Goal: Task Accomplishment & Management: Use online tool/utility

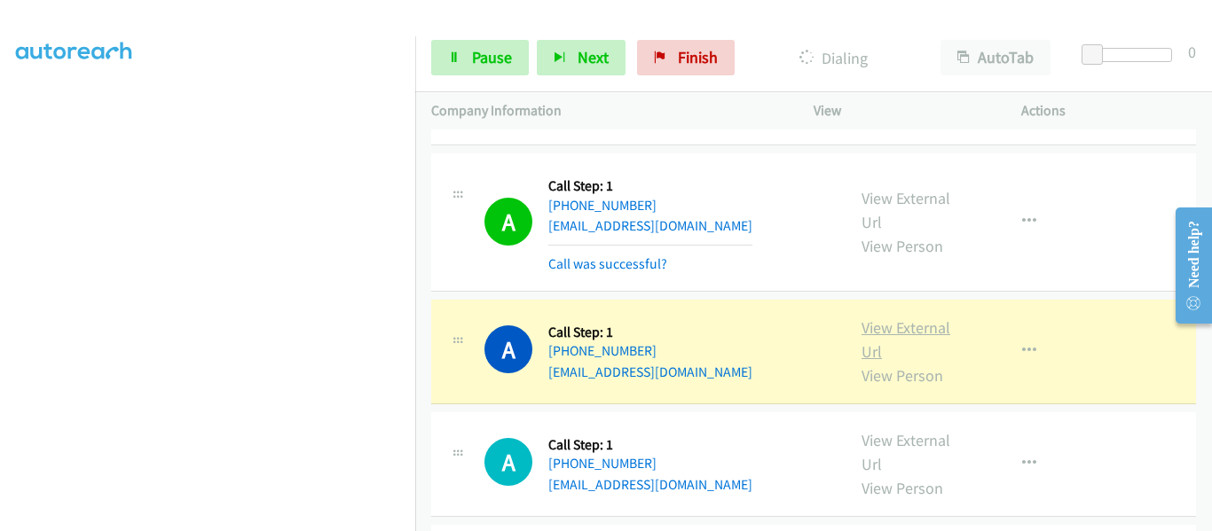
scroll to position [1951, 0]
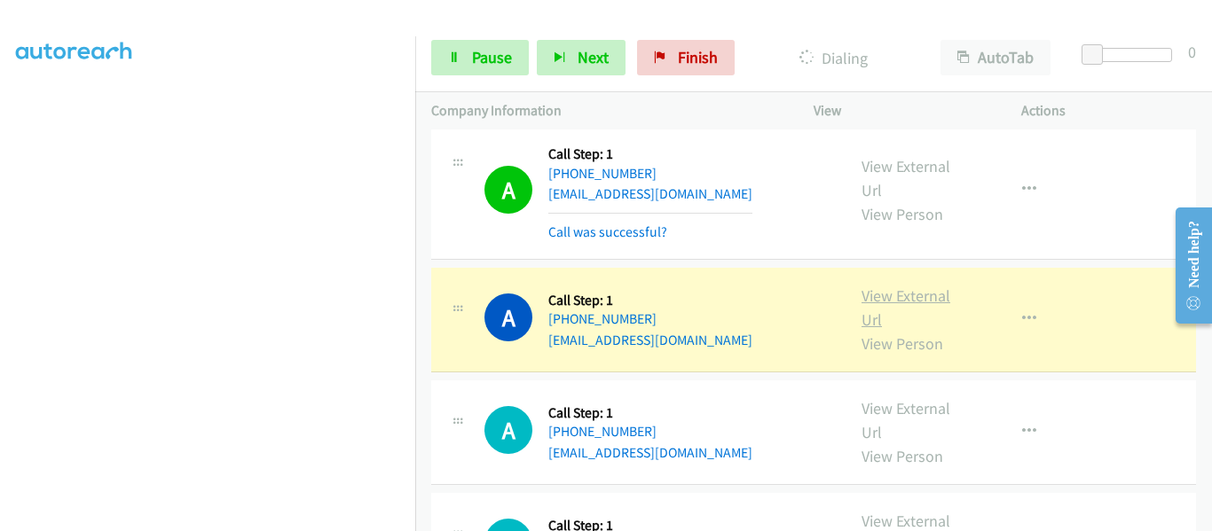
click at [915, 286] on link "View External Url" at bounding box center [905, 308] width 89 height 44
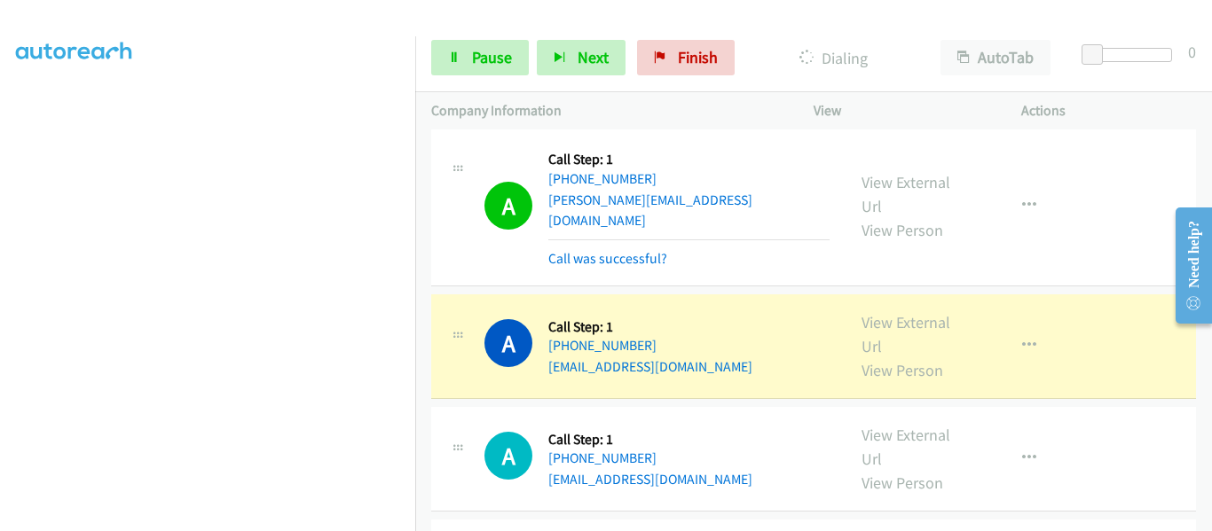
scroll to position [2572, 0]
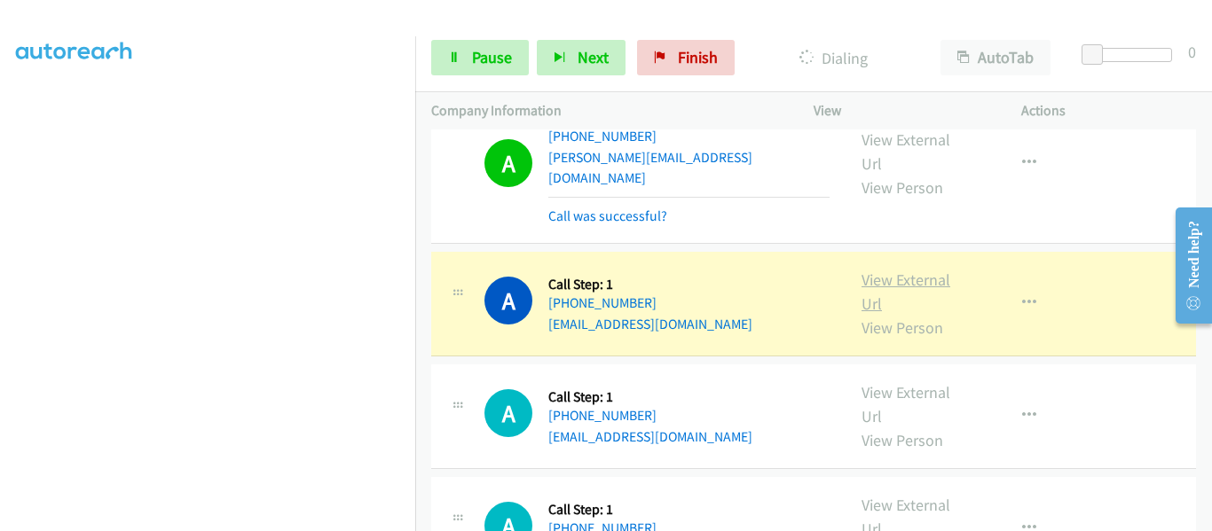
click at [908, 270] on link "View External Url" at bounding box center [905, 292] width 89 height 44
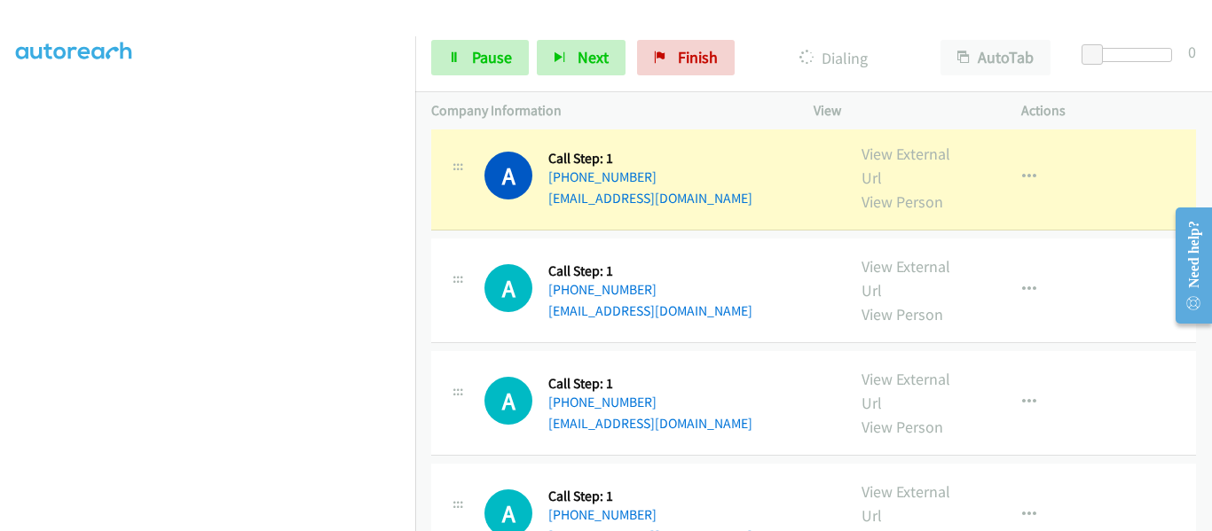
scroll to position [3300, 0]
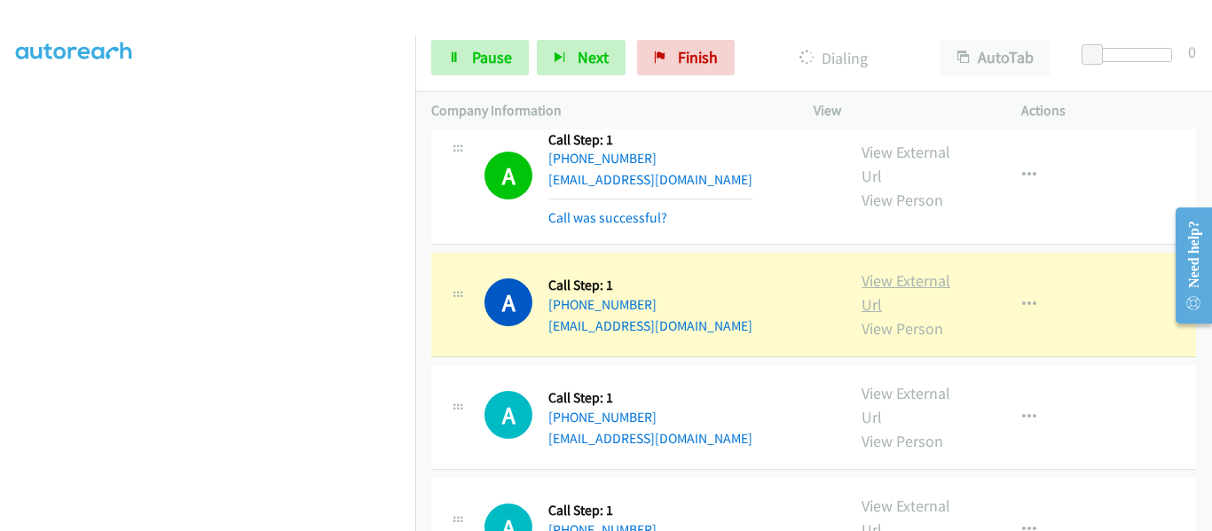
click at [911, 271] on link "View External Url" at bounding box center [905, 293] width 89 height 44
click at [1022, 298] on icon "button" at bounding box center [1029, 305] width 14 height 14
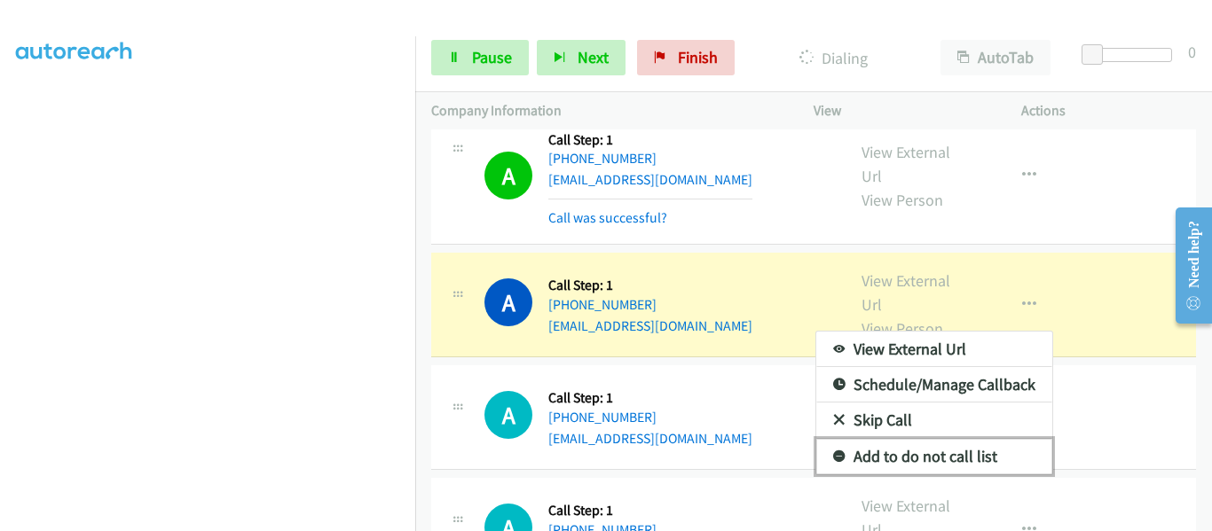
click at [924, 439] on link "Add to do not call list" at bounding box center [934, 456] width 236 height 35
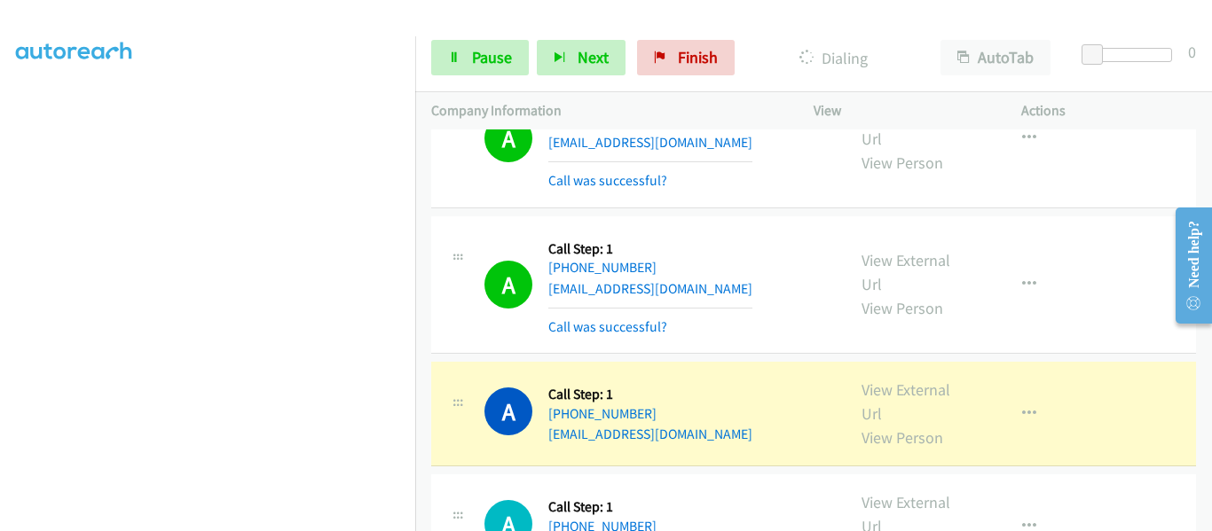
scroll to position [4010, 0]
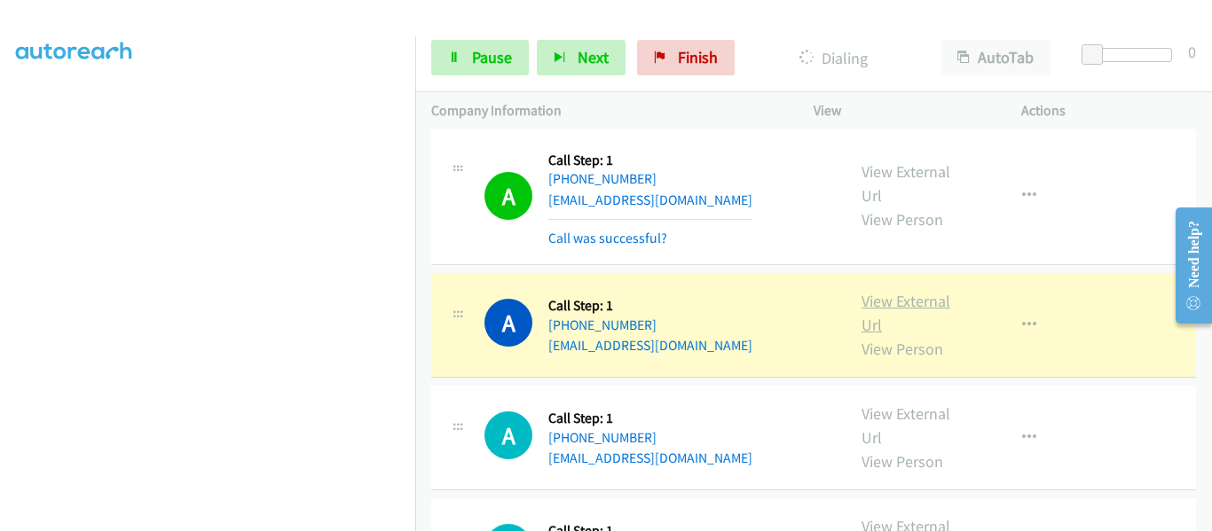
click at [907, 291] on link "View External Url" at bounding box center [905, 313] width 89 height 44
click at [1026, 308] on button "button" at bounding box center [1029, 325] width 48 height 35
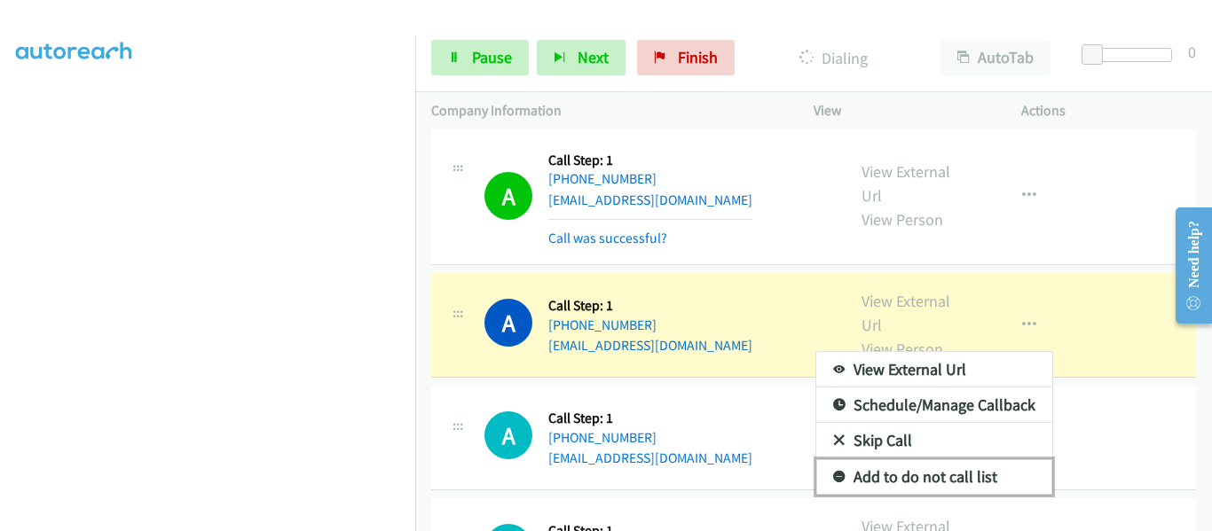
click at [934, 459] on link "Add to do not call list" at bounding box center [934, 476] width 236 height 35
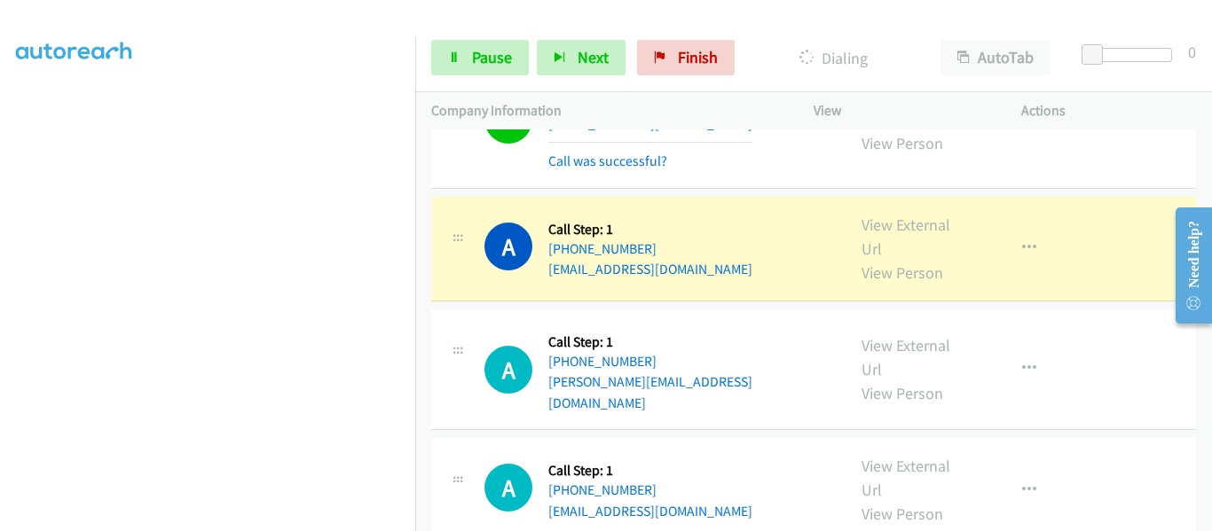
scroll to position [4542, 0]
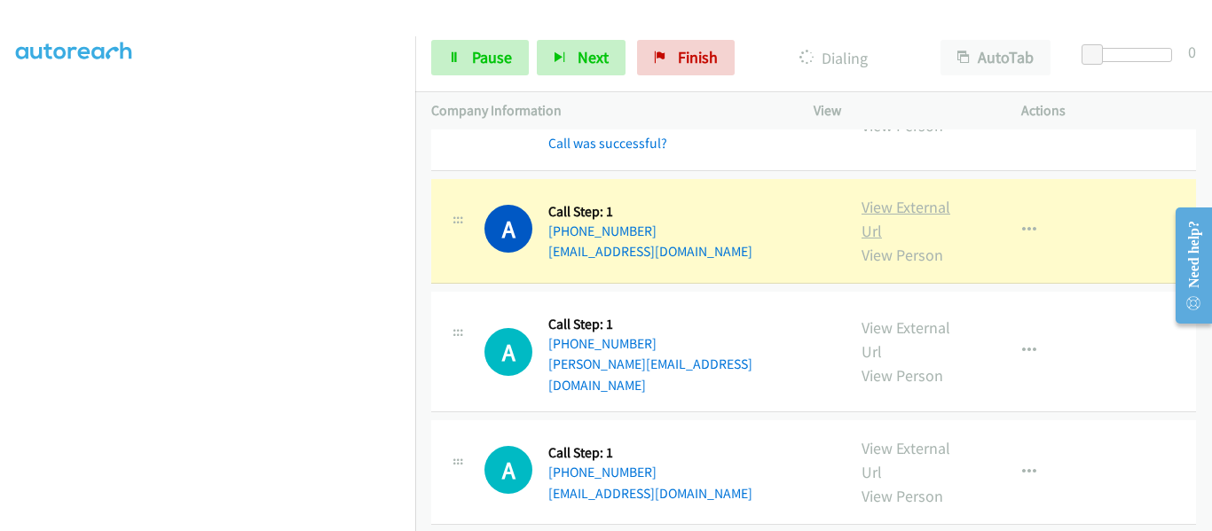
click at [889, 197] on link "View External Url" at bounding box center [905, 219] width 89 height 44
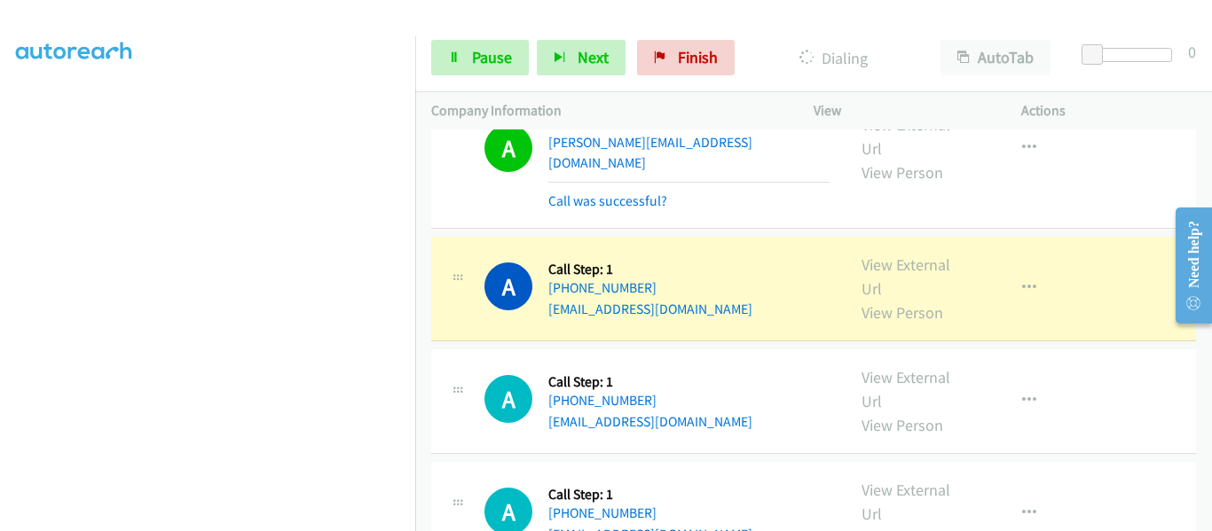
scroll to position [4808, 0]
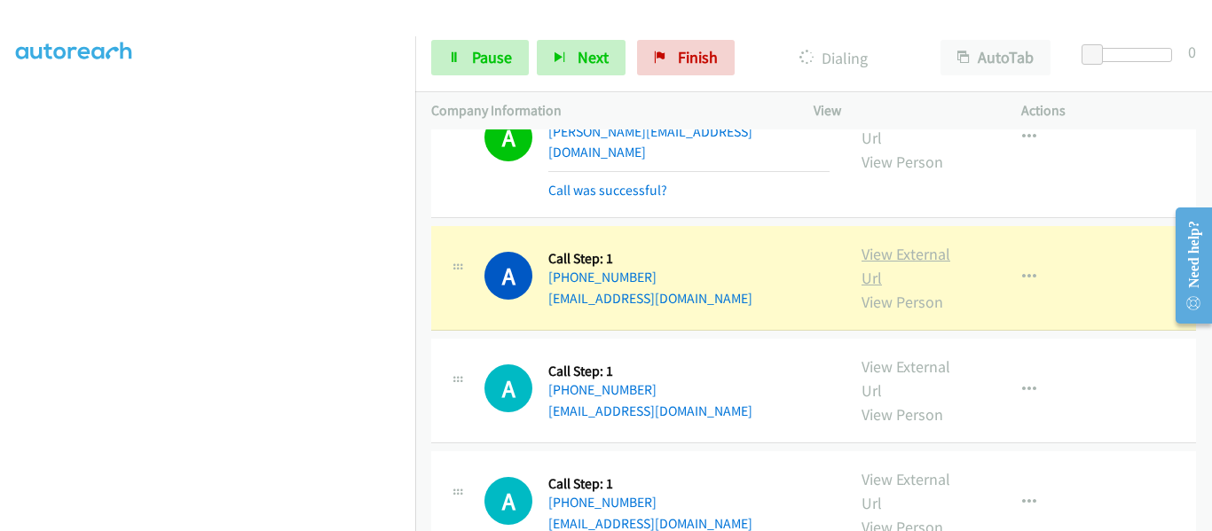
click at [918, 244] on link "View External Url" at bounding box center [905, 266] width 89 height 44
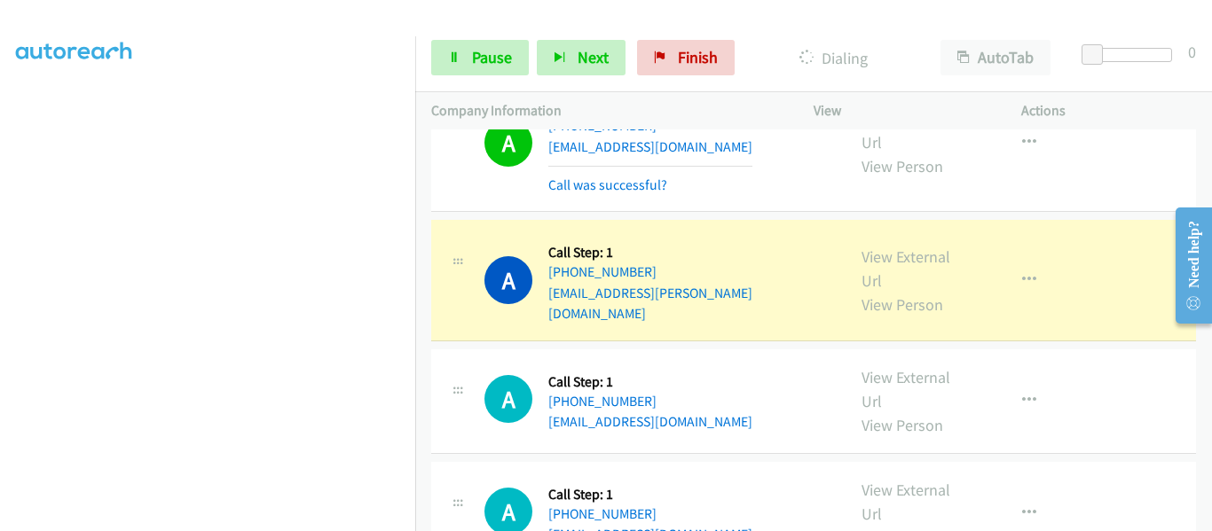
scroll to position [5163, 0]
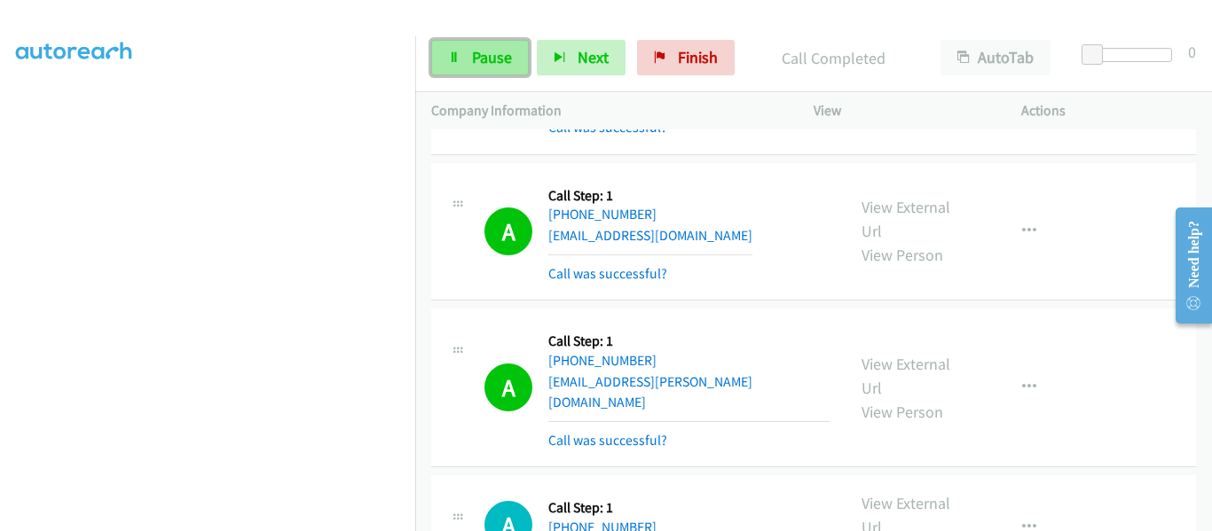
click at [484, 56] on span "Pause" at bounding box center [492, 57] width 40 height 20
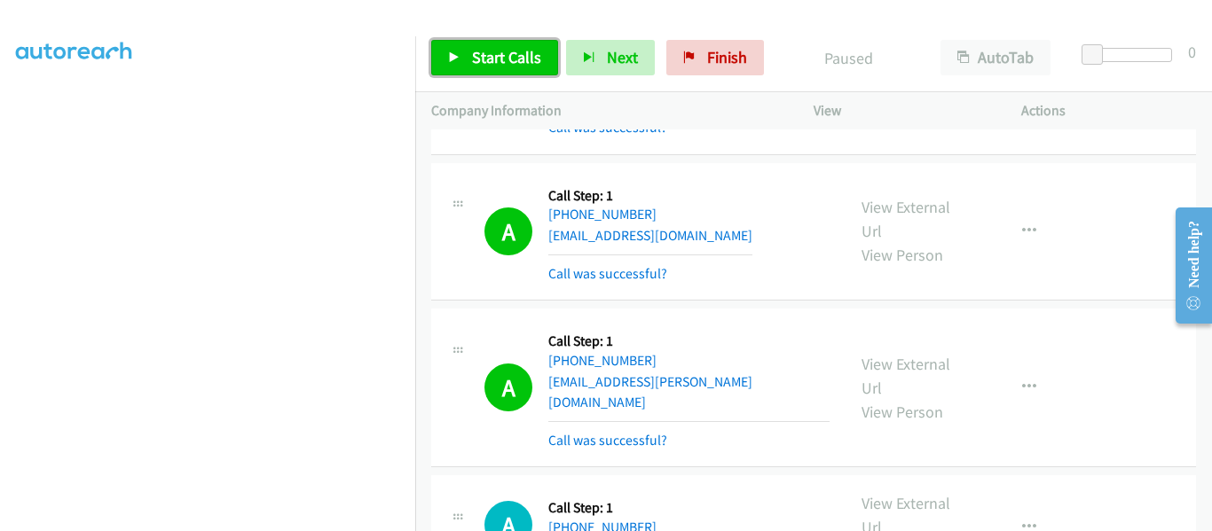
click at [439, 64] on link "Start Calls" at bounding box center [494, 57] width 127 height 35
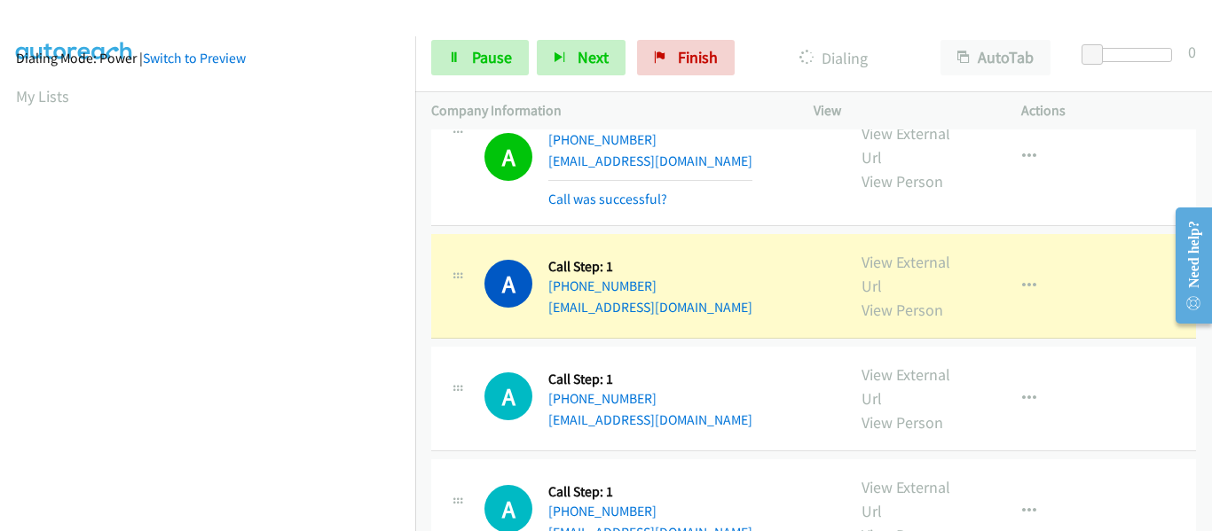
scroll to position [464, 0]
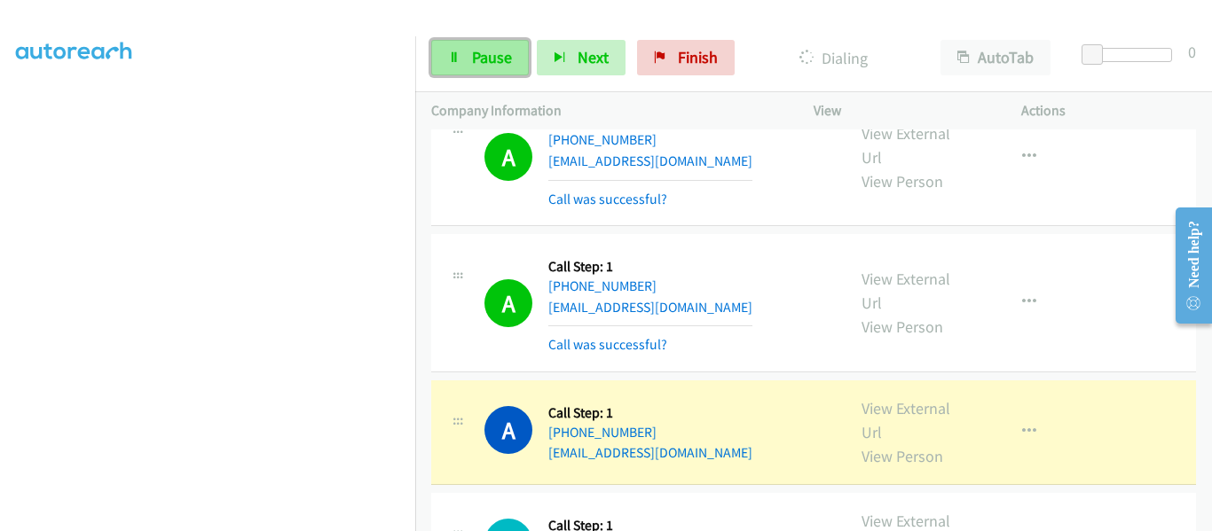
click at [467, 68] on link "Pause" at bounding box center [480, 57] width 98 height 35
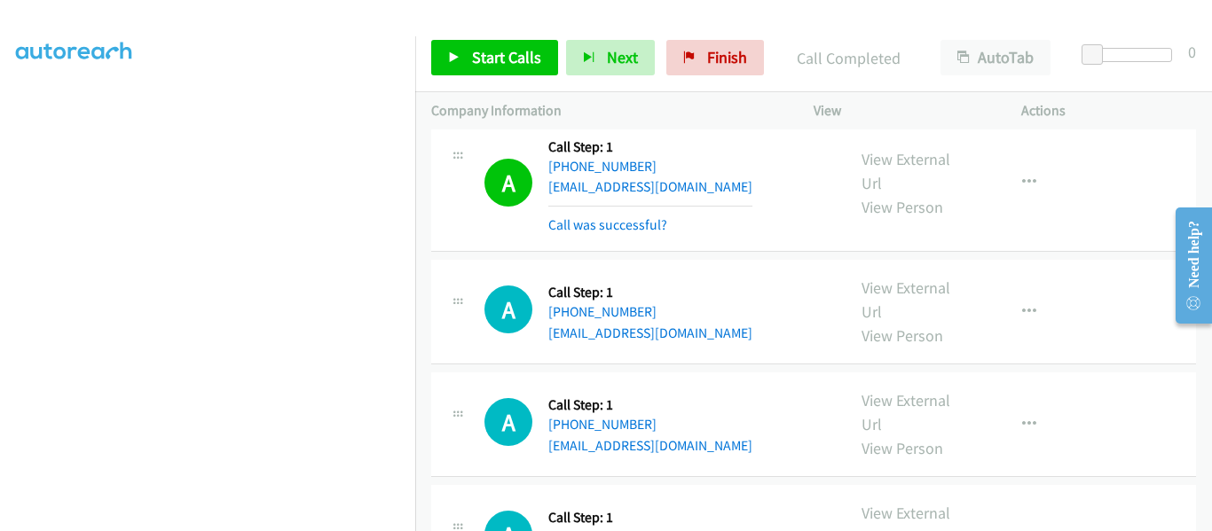
scroll to position [9132, 0]
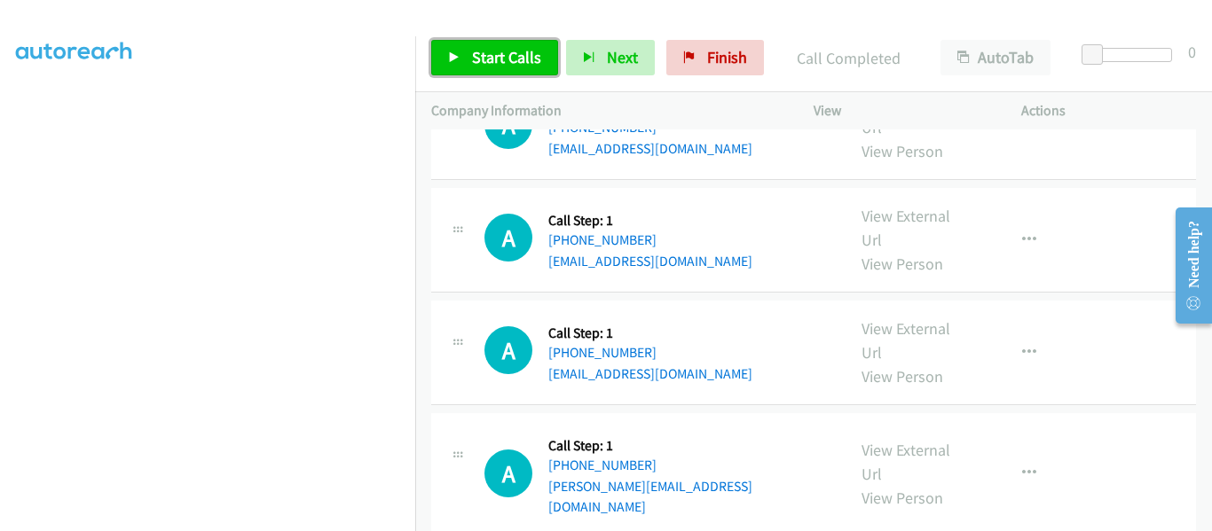
click at [450, 67] on link "Start Calls" at bounding box center [494, 57] width 127 height 35
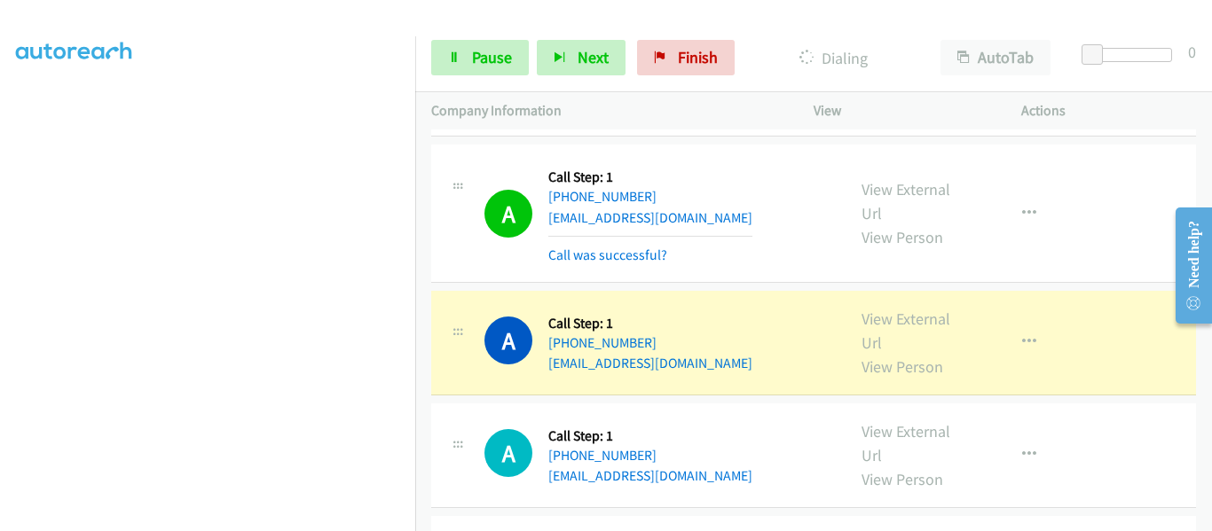
scroll to position [8811, 0]
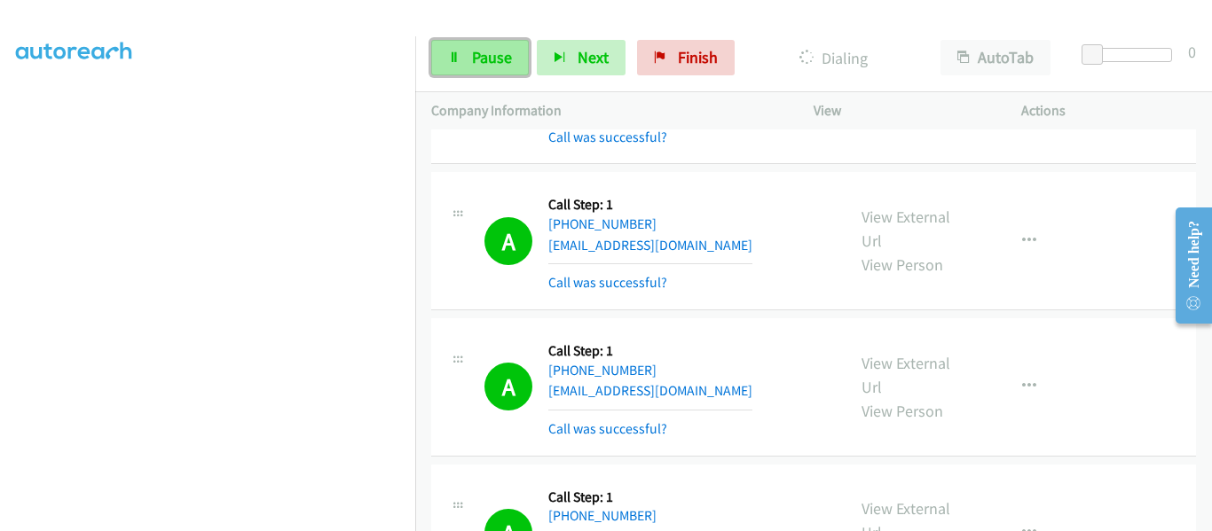
click at [470, 69] on link "Pause" at bounding box center [480, 57] width 98 height 35
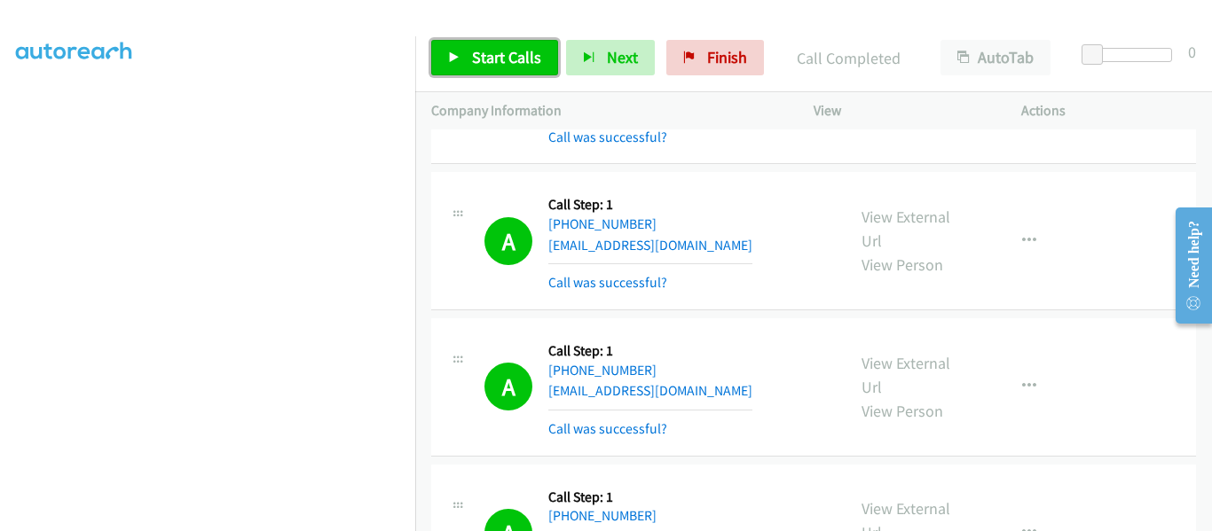
click at [459, 51] on link "Start Calls" at bounding box center [494, 57] width 127 height 35
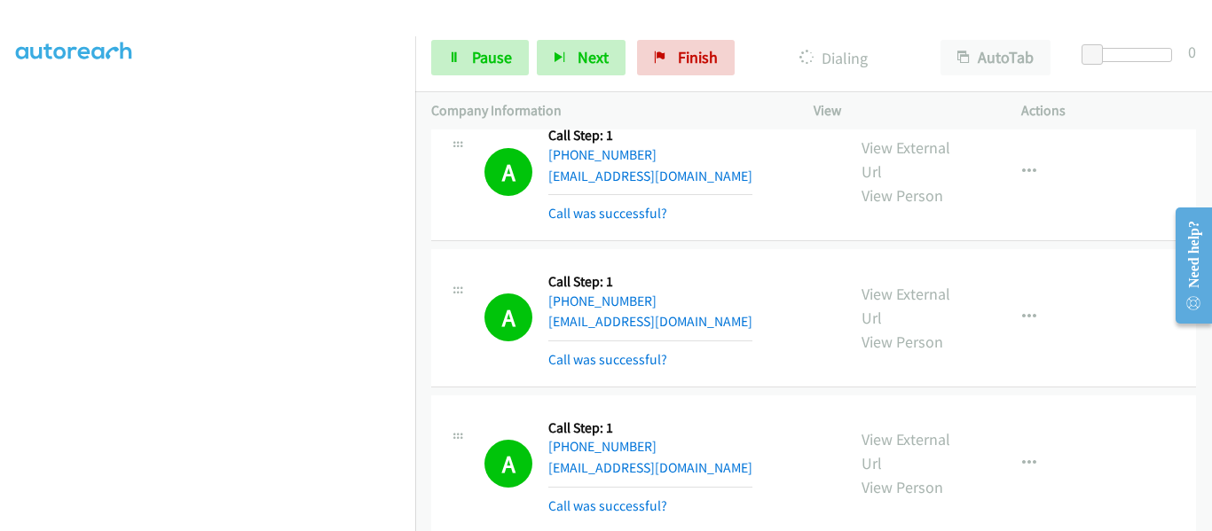
scroll to position [464, 0]
click at [468, 67] on link "Pause" at bounding box center [480, 57] width 98 height 35
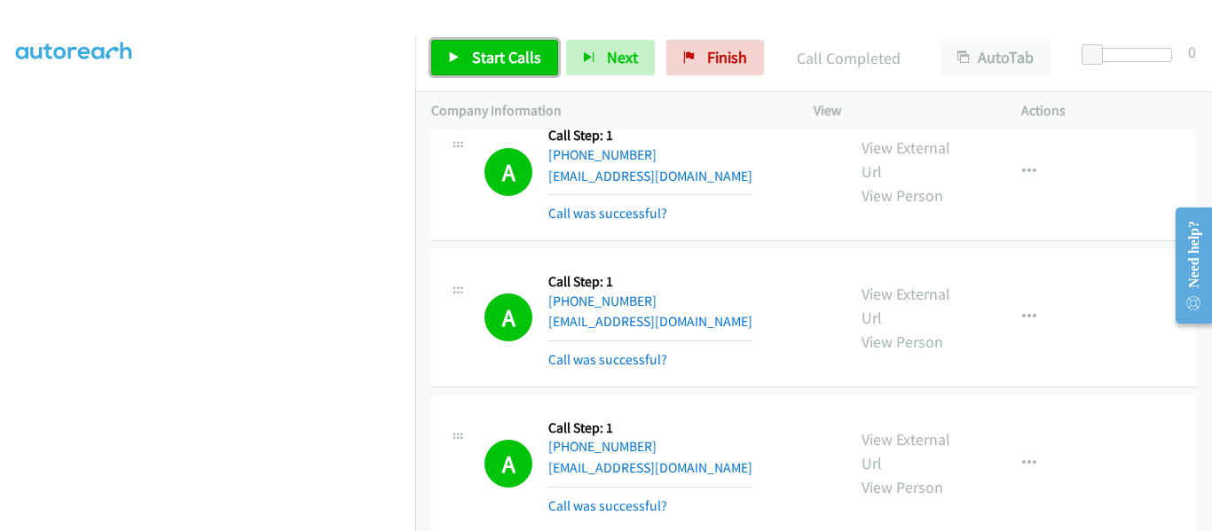
click at [464, 59] on link "Start Calls" at bounding box center [494, 57] width 127 height 35
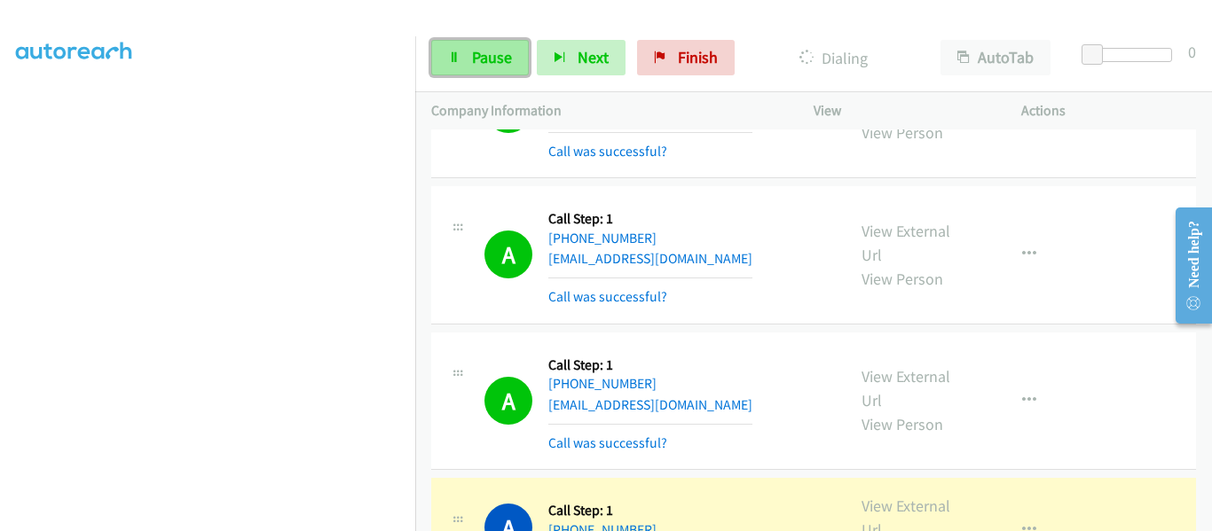
click at [456, 43] on link "Pause" at bounding box center [480, 57] width 98 height 35
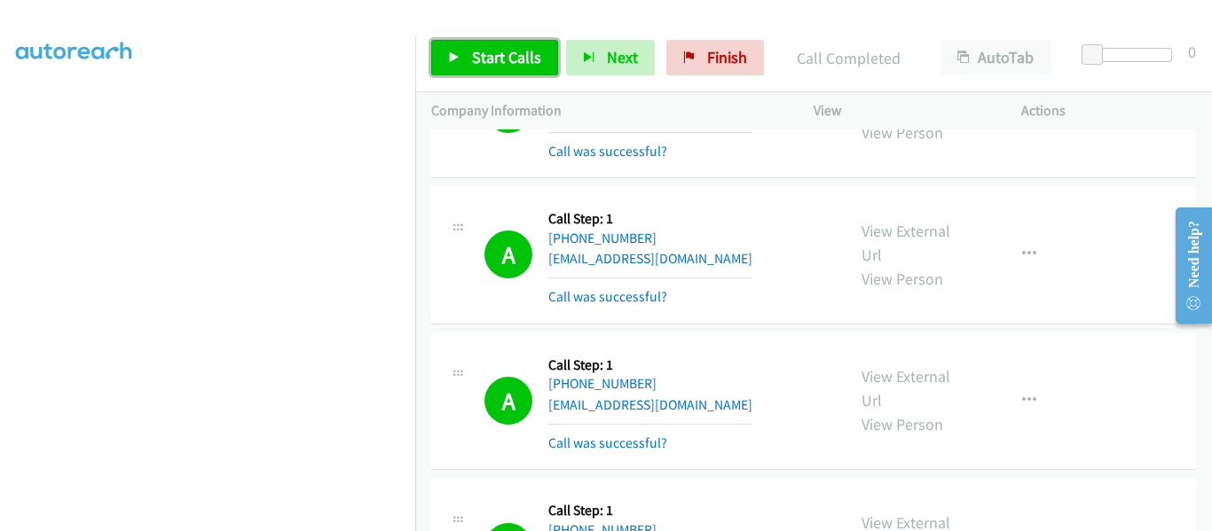
click at [447, 63] on link "Start Calls" at bounding box center [494, 57] width 127 height 35
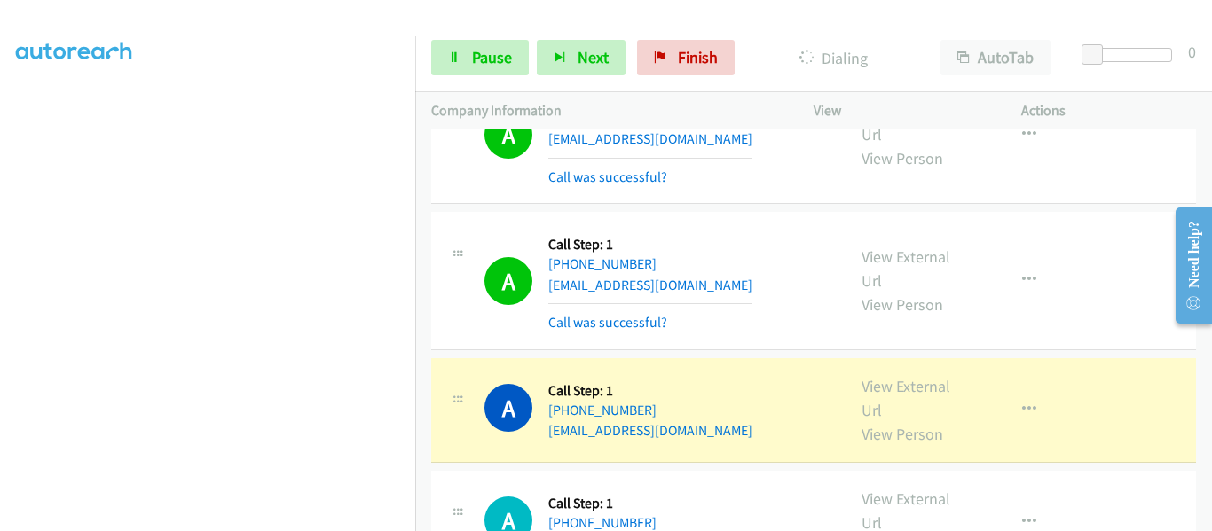
scroll to position [11383, 0]
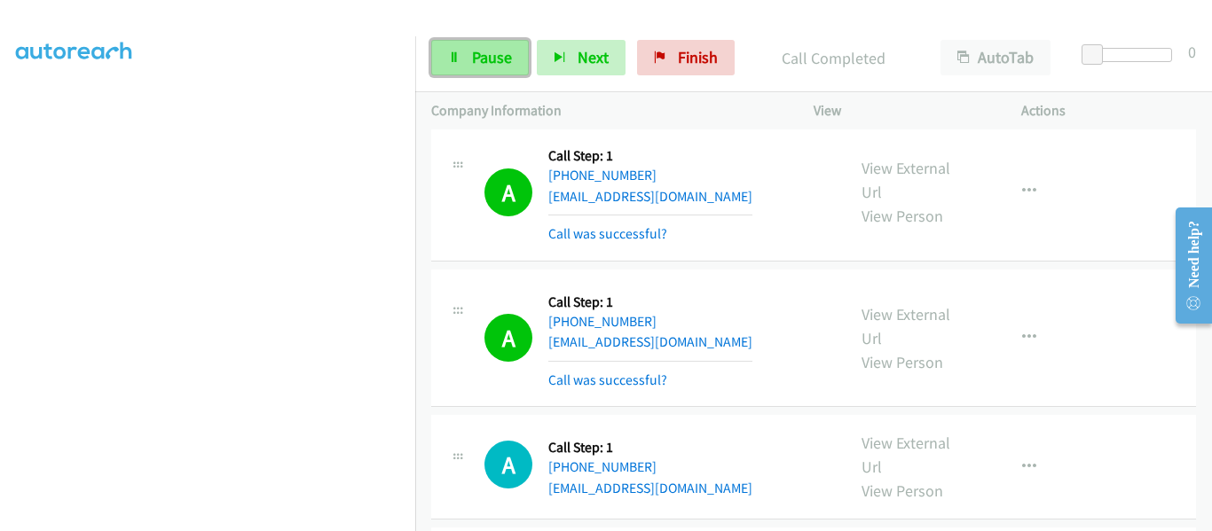
click at [456, 66] on link "Pause" at bounding box center [480, 57] width 98 height 35
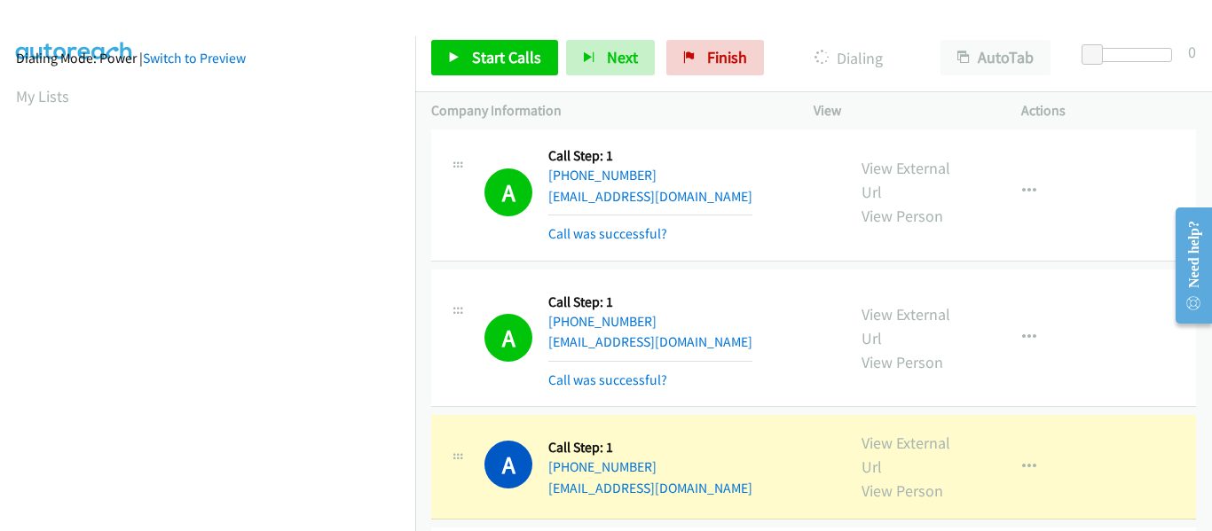
scroll to position [464, 0]
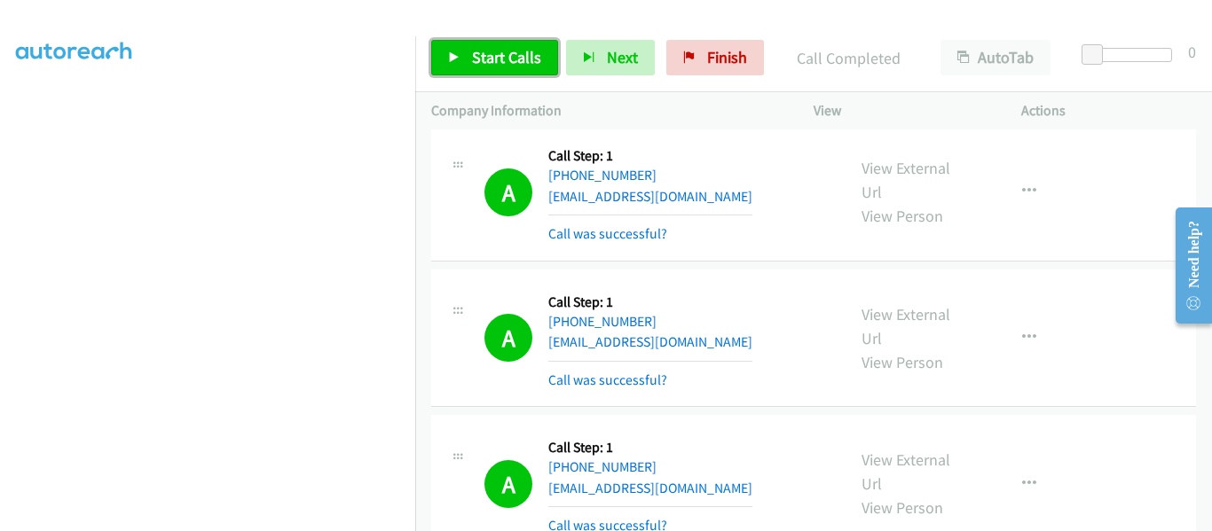
click at [451, 55] on icon at bounding box center [454, 58] width 12 height 12
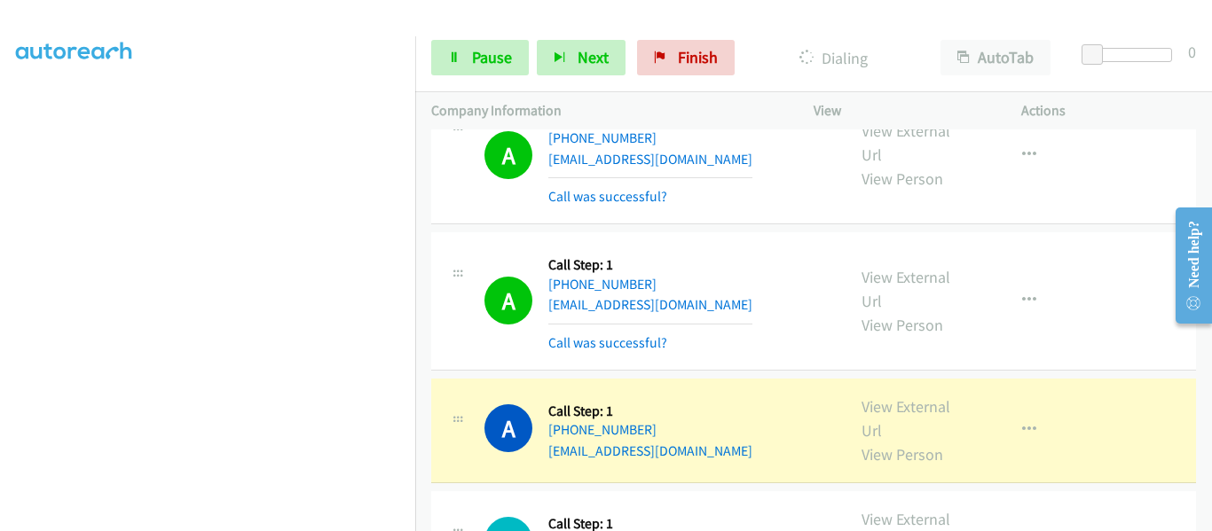
scroll to position [12092, 0]
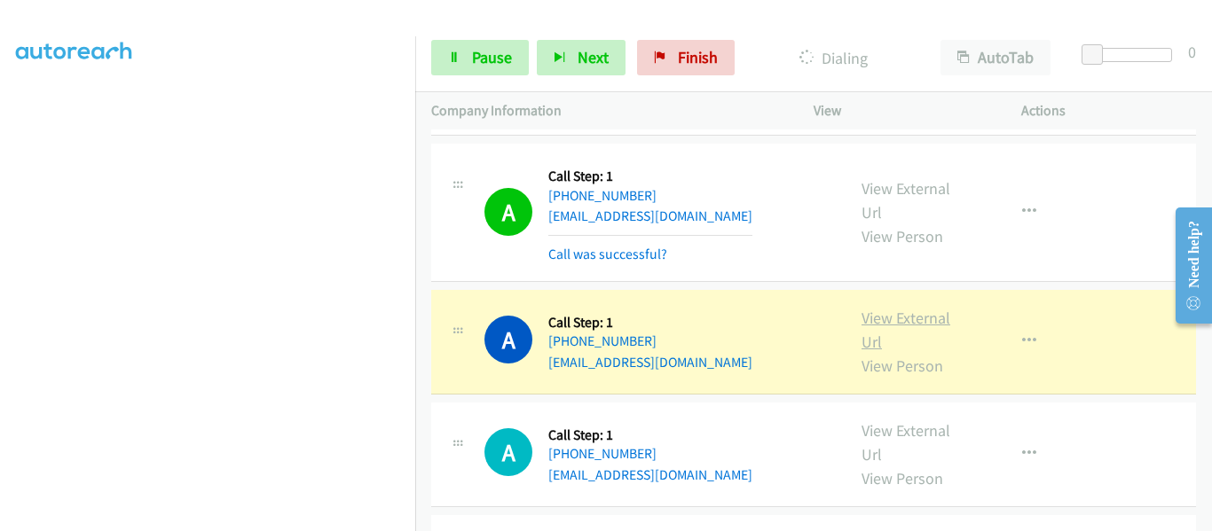
click at [909, 308] on link "View External Url" at bounding box center [905, 330] width 89 height 44
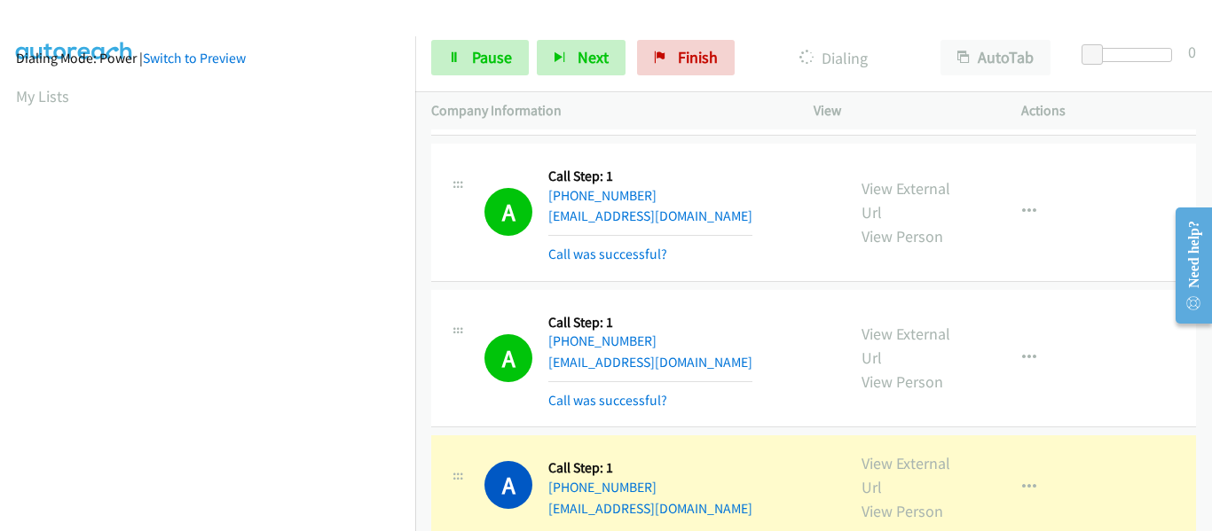
scroll to position [464, 0]
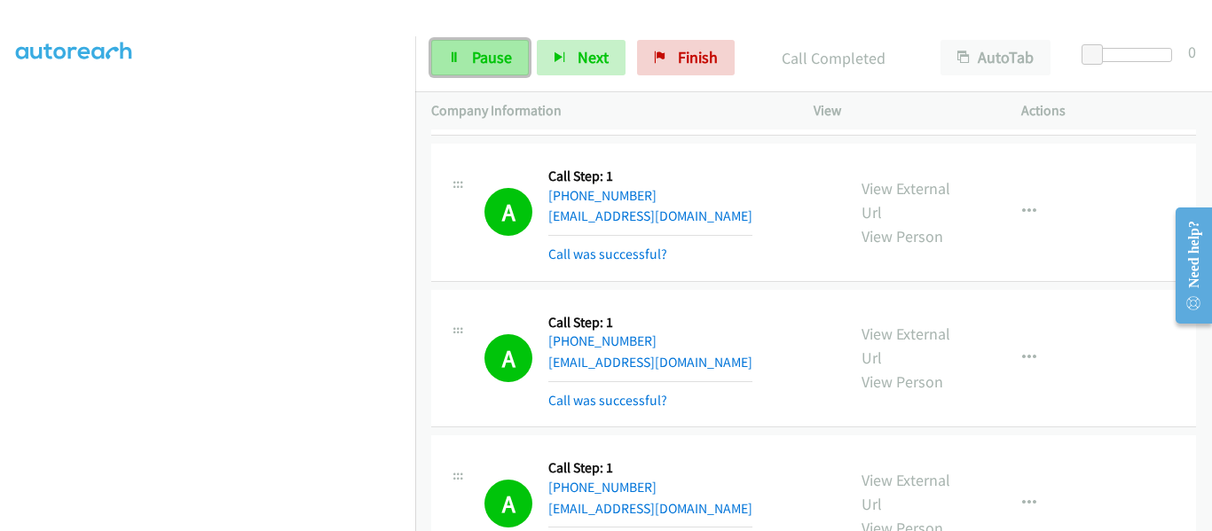
click at [476, 59] on span "Pause" at bounding box center [492, 57] width 40 height 20
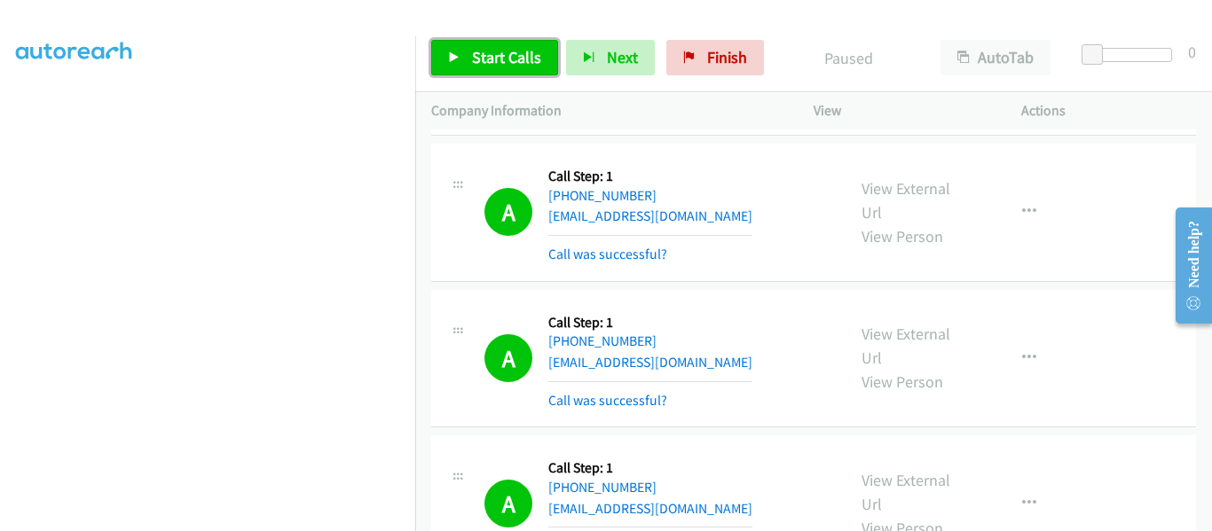
click at [447, 59] on link "Start Calls" at bounding box center [494, 57] width 127 height 35
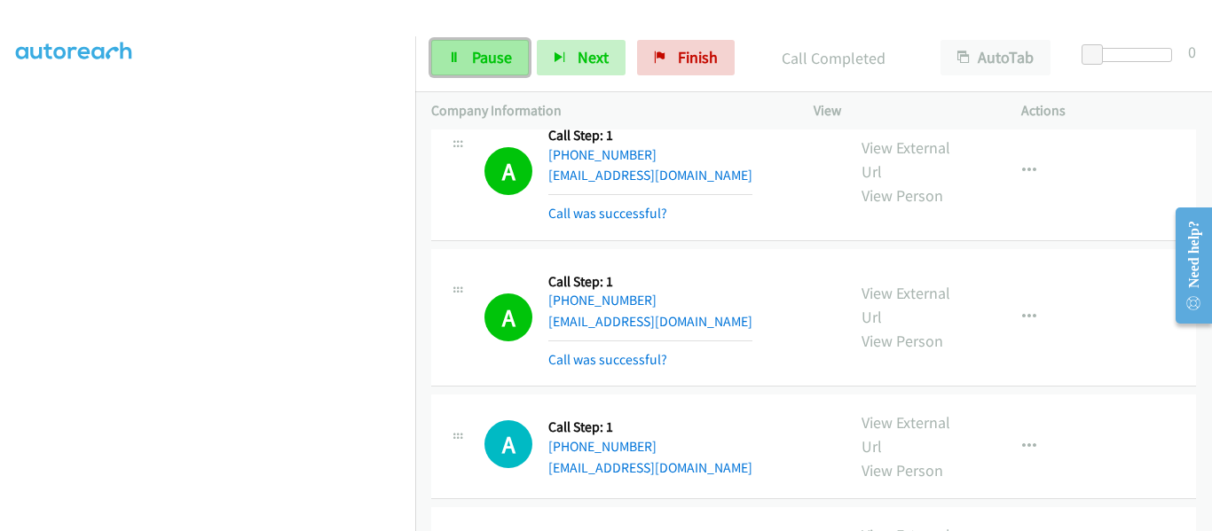
click at [485, 56] on span "Pause" at bounding box center [492, 57] width 40 height 20
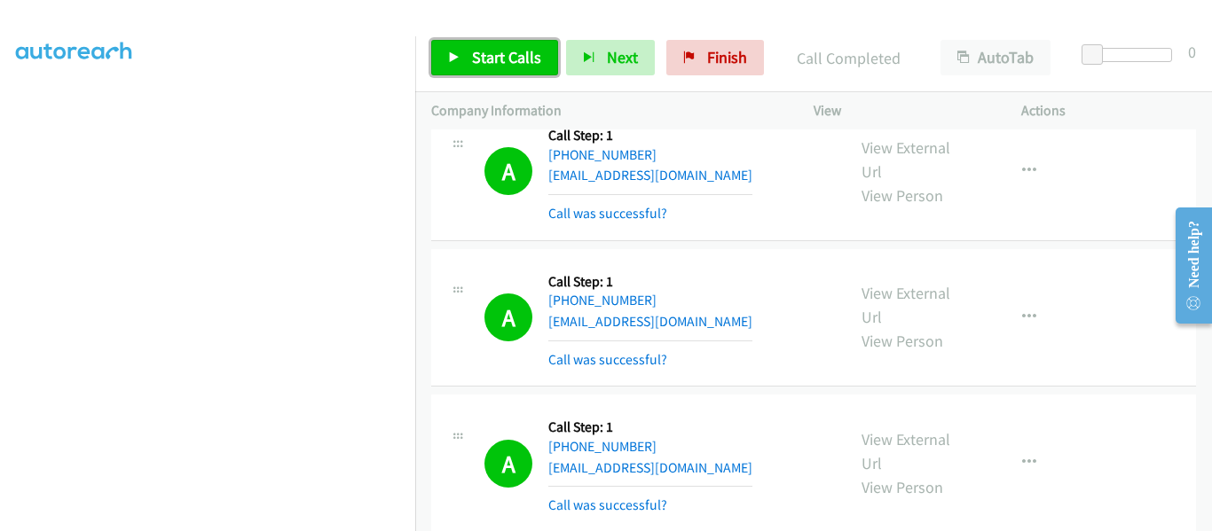
click at [446, 58] on link "Start Calls" at bounding box center [494, 57] width 127 height 35
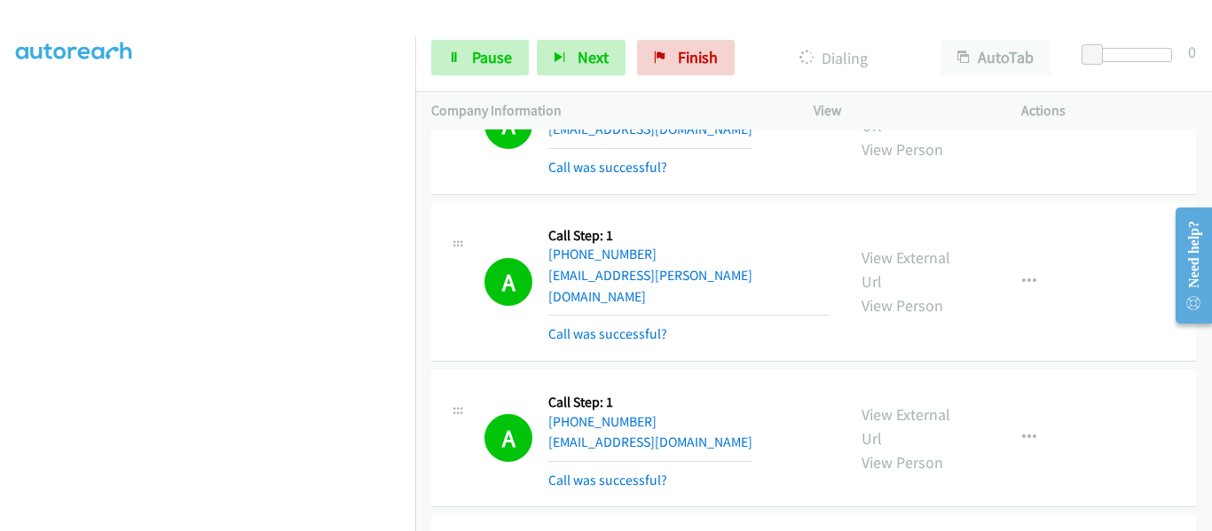
scroll to position [14361, 0]
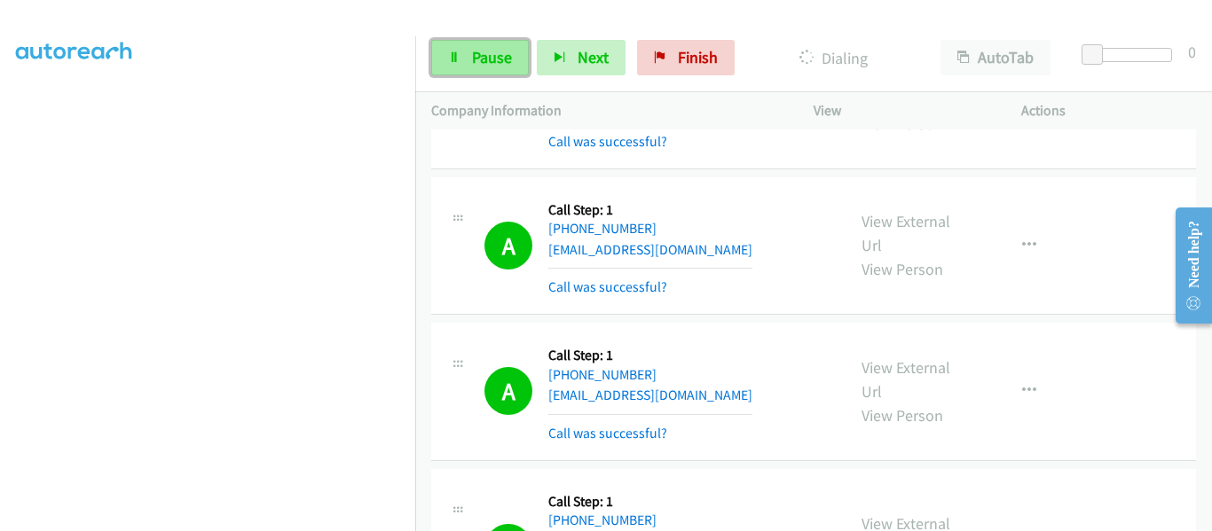
click at [461, 59] on link "Pause" at bounding box center [480, 57] width 98 height 35
